Goal: Navigation & Orientation: Go to known website

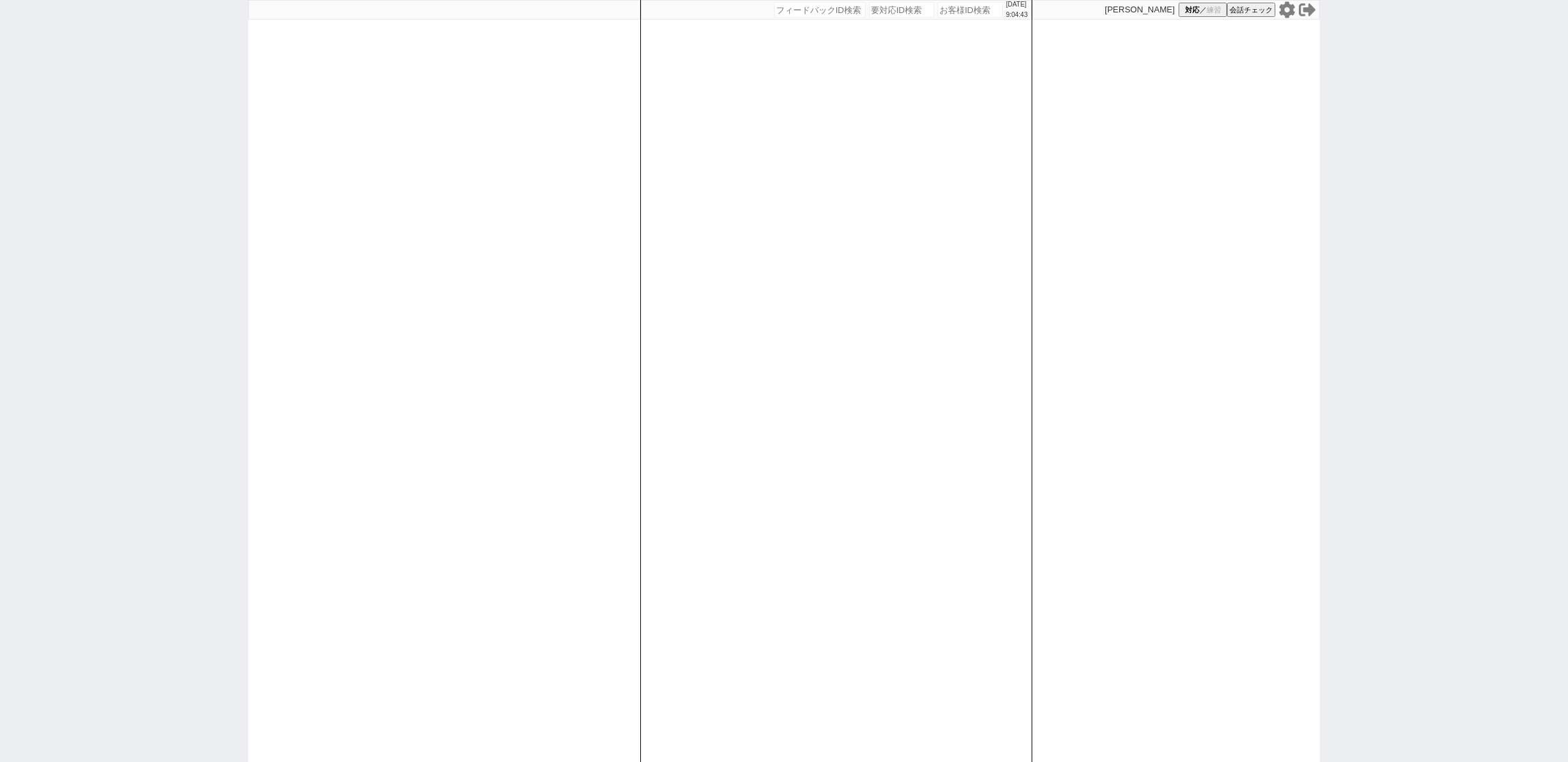
click at [1286, 10] on icon at bounding box center [1287, 10] width 17 height 17
